Goal: Navigation & Orientation: Find specific page/section

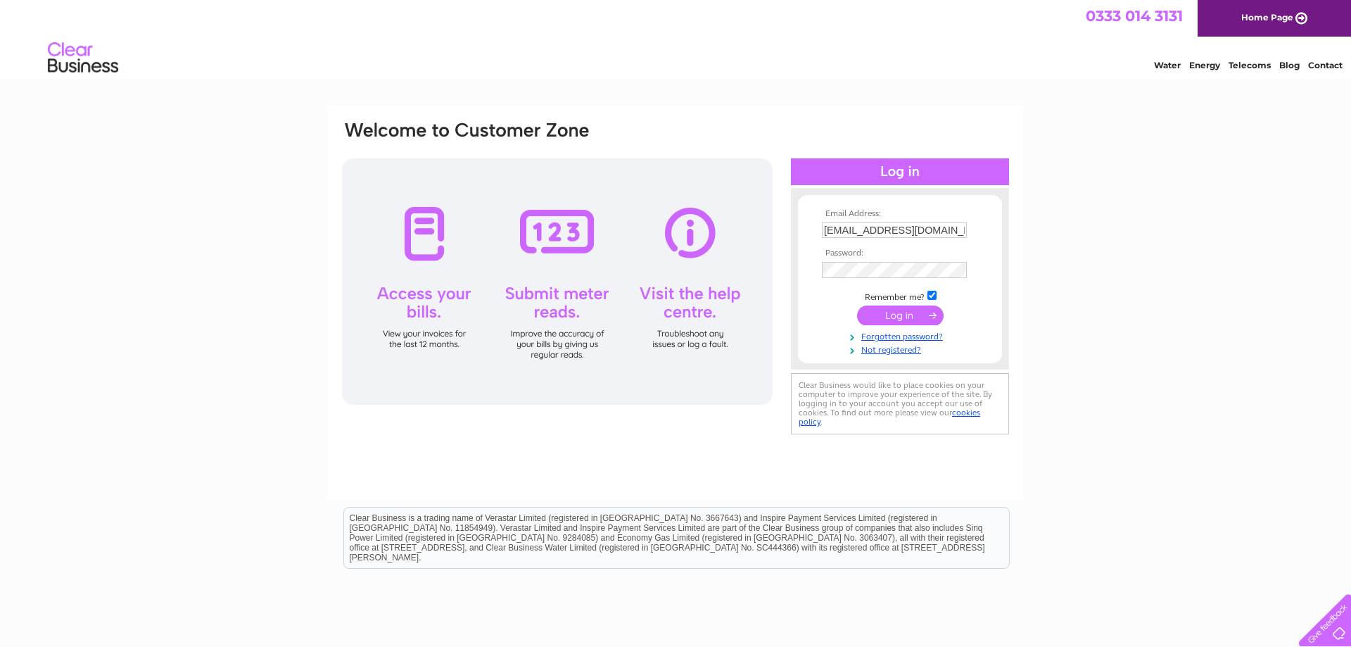
click at [908, 312] on input "submit" at bounding box center [900, 315] width 87 height 20
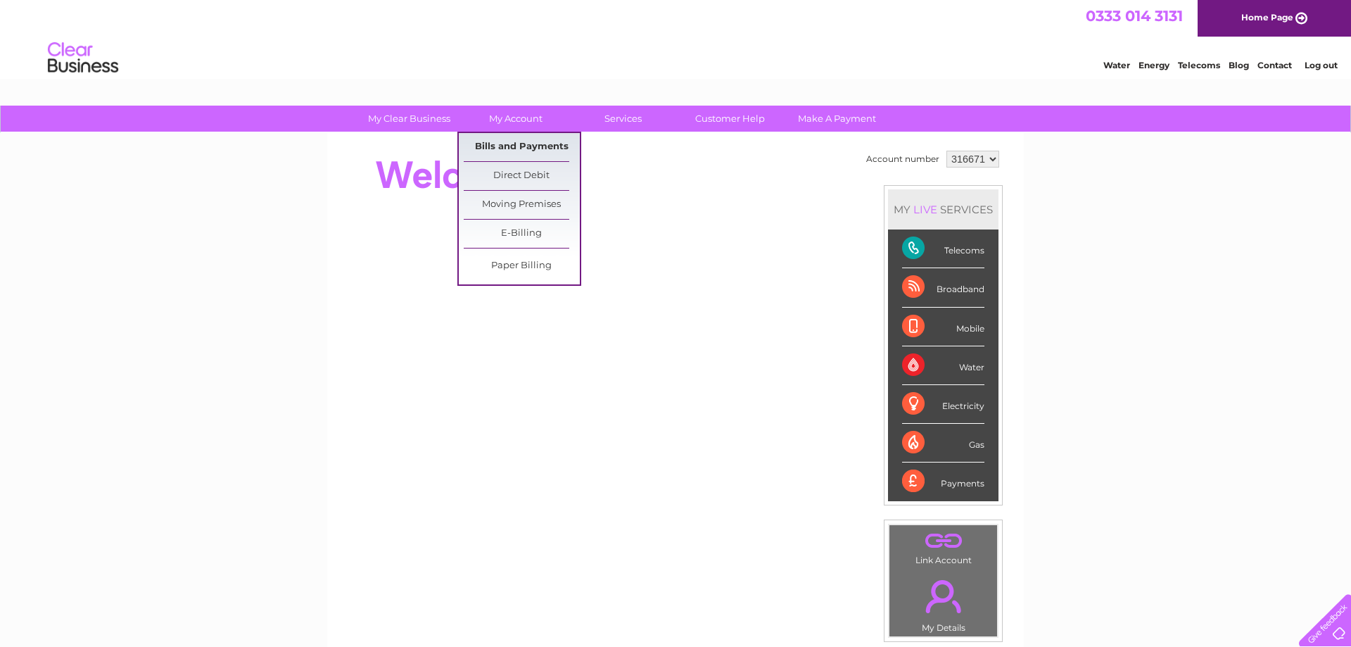
click at [545, 141] on link "Bills and Payments" at bounding box center [522, 147] width 116 height 28
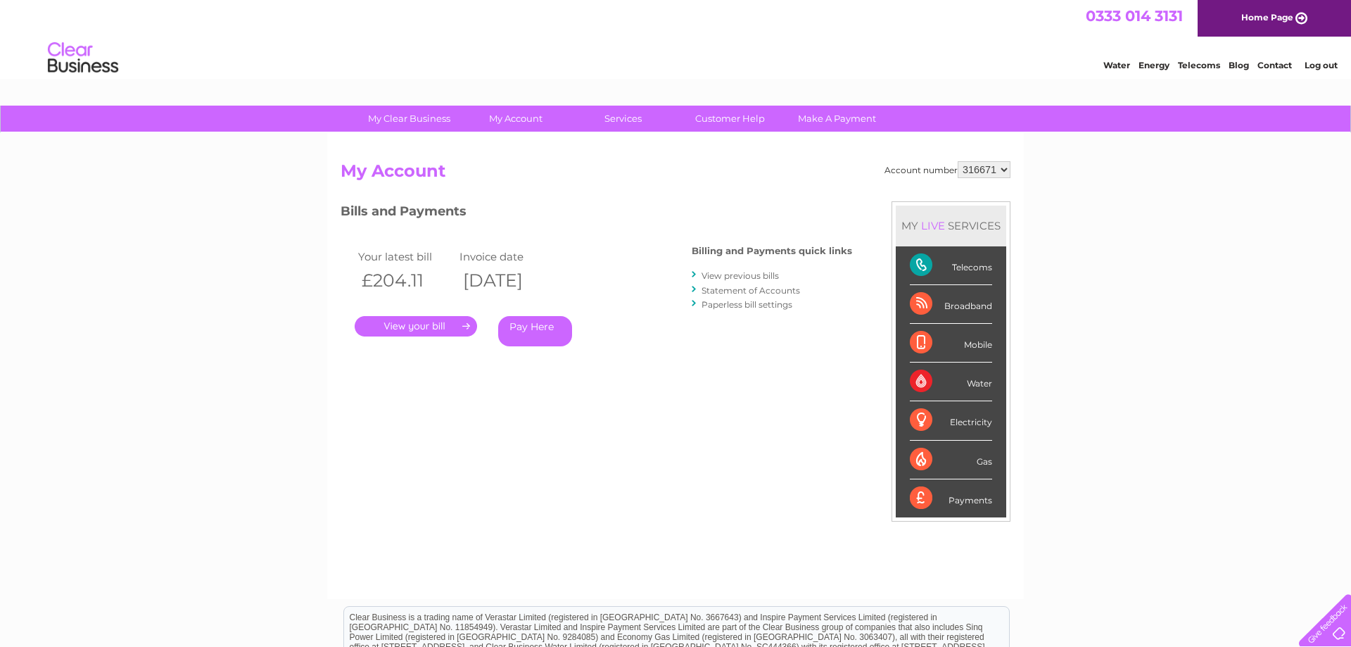
click at [1320, 70] on link "Log out" at bounding box center [1321, 65] width 33 height 11
